Goal: Entertainment & Leisure: Consume media (video, audio)

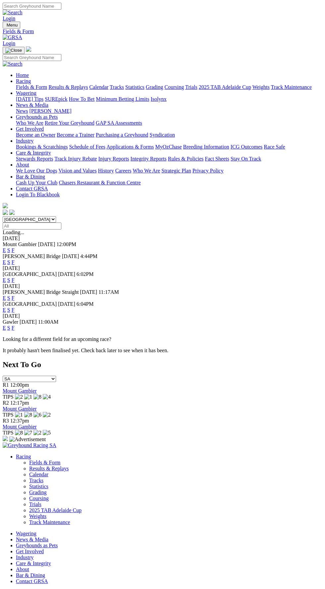
click at [4, 319] on div "Gawler [DATE] 11:00AM E S F" at bounding box center [163, 325] width 320 height 12
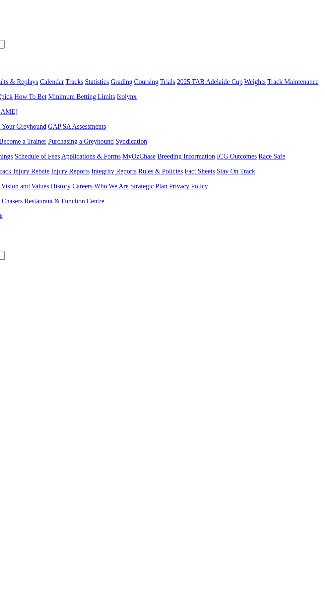
click at [176, 425] on div "R8" at bounding box center [163, 428] width 320 height 6
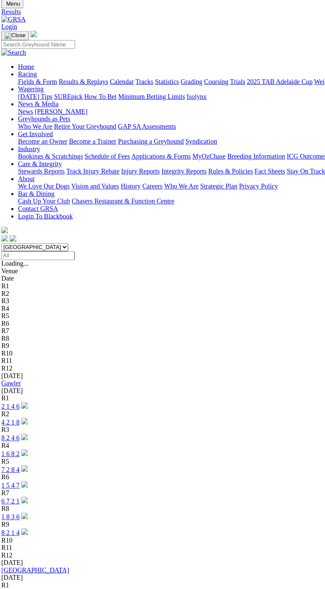
click at [177, 438] on div "R9" at bounding box center [163, 441] width 320 height 6
click at [24, 431] on img at bounding box center [21, 433] width 5 height 5
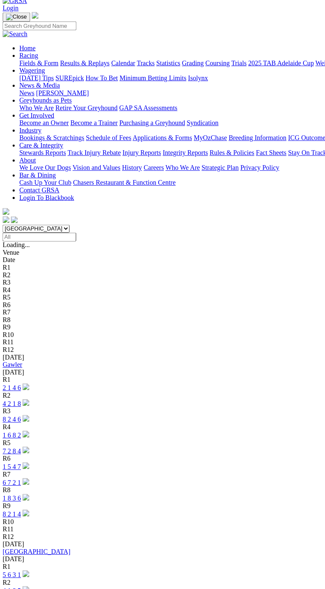
click at [17, 432] on link "1 8 3 6" at bounding box center [10, 435] width 15 height 6
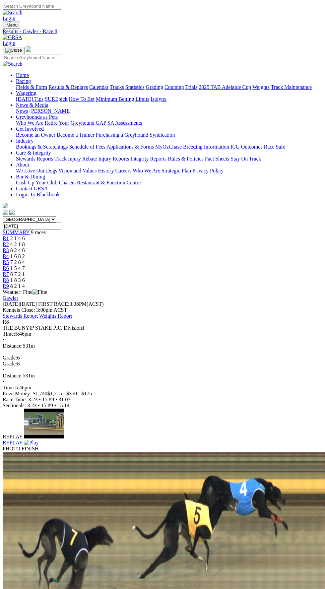
click at [48, 440] on div "REPLAY" at bounding box center [163, 443] width 320 height 6
